Goal: Check status

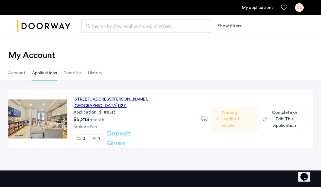
click at [66, 116] on button "Next apartment" at bounding box center [63, 119] width 7 height 7
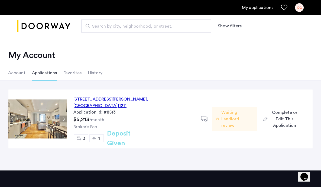
click at [65, 116] on button "Next apartment" at bounding box center [63, 119] width 7 height 7
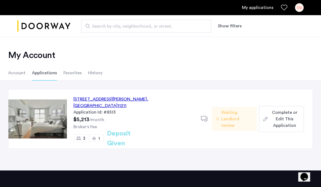
click at [64, 116] on button "Next apartment" at bounding box center [63, 119] width 7 height 7
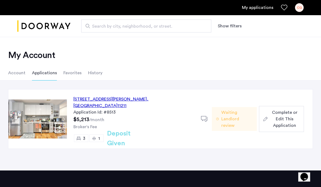
click at [64, 116] on button "Next apartment" at bounding box center [63, 119] width 7 height 7
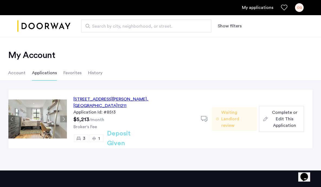
click at [64, 116] on button "Next apartment" at bounding box center [63, 119] width 7 height 7
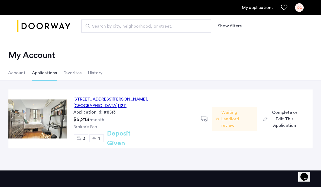
click at [64, 116] on button "Next apartment" at bounding box center [63, 119] width 7 height 7
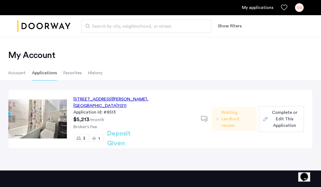
click at [63, 116] on button "Next apartment" at bounding box center [63, 119] width 7 height 7
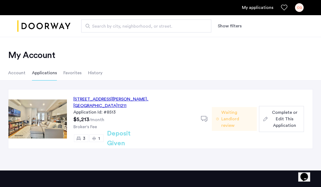
click at [63, 116] on button "Next apartment" at bounding box center [63, 119] width 7 height 7
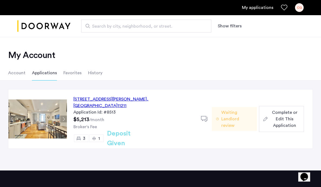
click at [63, 116] on button "Next apartment" at bounding box center [63, 119] width 7 height 7
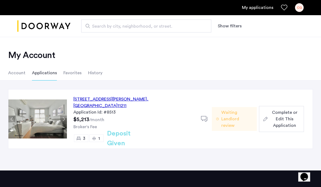
click at [63, 116] on button "Next apartment" at bounding box center [63, 119] width 7 height 7
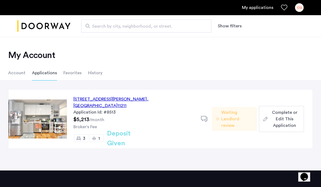
click at [63, 116] on button "Next apartment" at bounding box center [63, 119] width 7 height 7
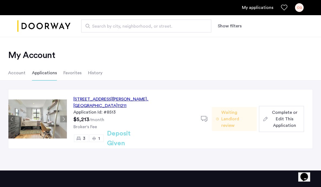
click at [64, 116] on button "Next apartment" at bounding box center [63, 119] width 7 height 7
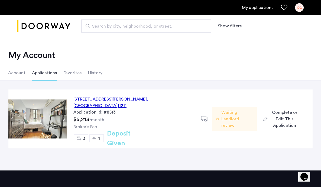
click at [64, 116] on button "Next apartment" at bounding box center [63, 119] width 7 height 7
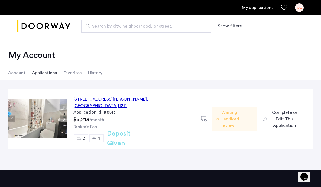
click at [64, 116] on button "Next apartment" at bounding box center [63, 119] width 7 height 7
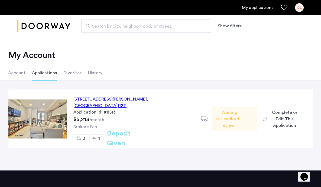
click at [64, 116] on button "Next apartment" at bounding box center [63, 119] width 7 height 7
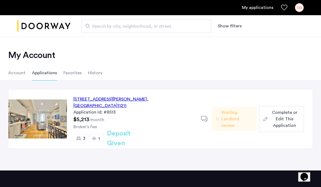
click at [64, 116] on button "Next apartment" at bounding box center [63, 119] width 7 height 7
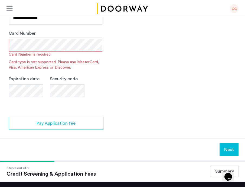
scroll to position [278, 0]
